Goal: Navigation & Orientation: Understand site structure

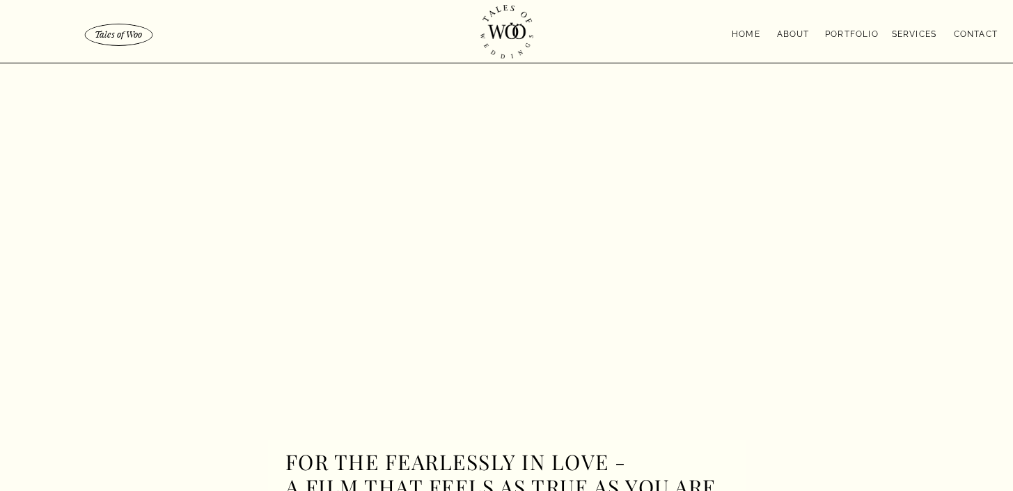
click at [865, 37] on nav "portfolio" at bounding box center [852, 32] width 56 height 11
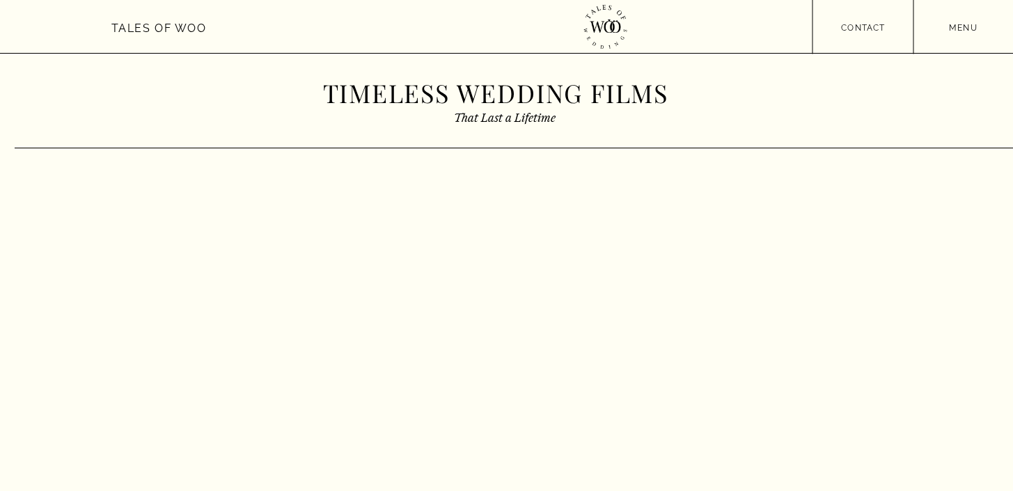
click at [872, 24] on nav "contact" at bounding box center [864, 26] width 102 height 10
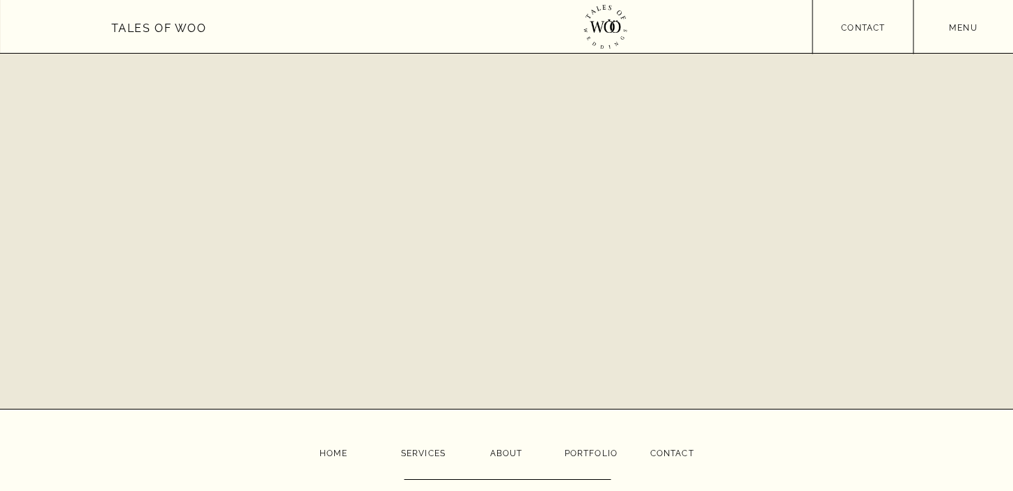
scroll to position [975, 0]
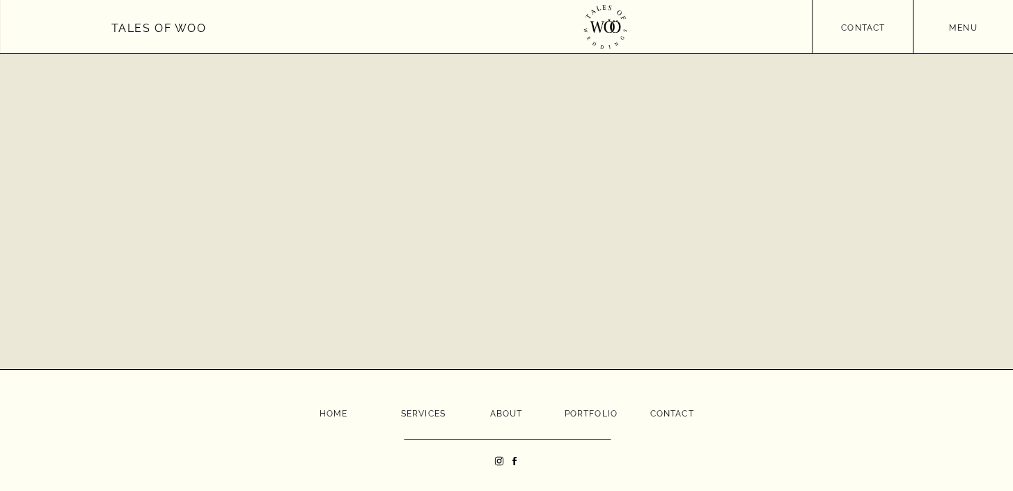
click at [504, 414] on nav "about" at bounding box center [506, 412] width 34 height 10
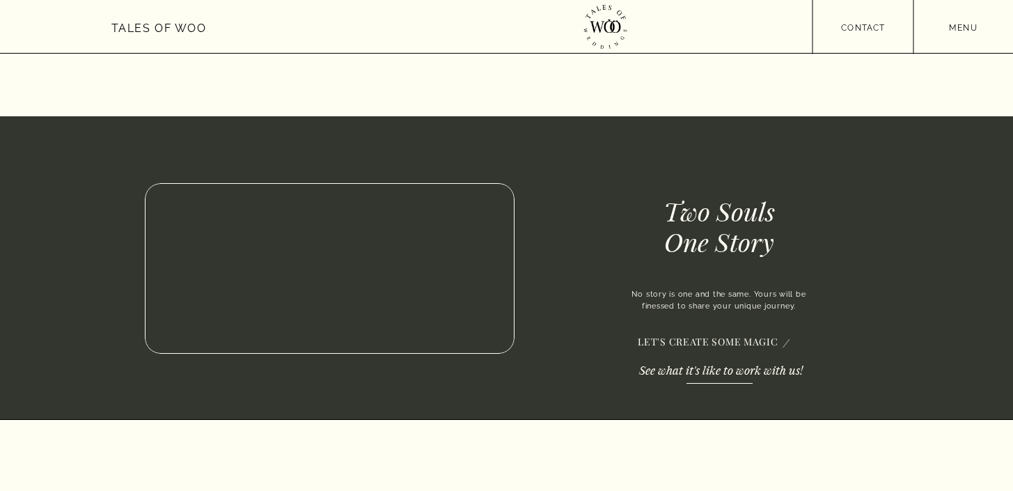
scroll to position [1360, 0]
